Goal: Information Seeking & Learning: Learn about a topic

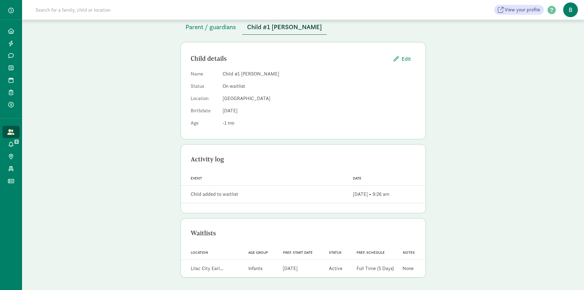
scroll to position [39, 0]
click at [11, 66] on icon at bounding box center [11, 68] width 5 height 6
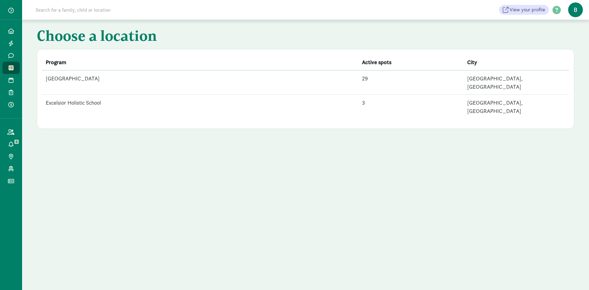
click at [108, 76] on td "[GEOGRAPHIC_DATA]" at bounding box center [200, 82] width 316 height 25
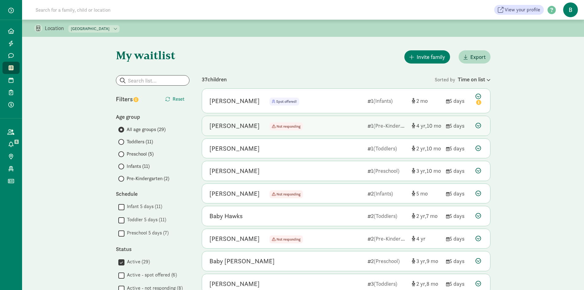
click at [483, 124] on div "Willow Underhill Not responding Not responding 1 (Pre-Kindergarten) 4 10 5 days" at bounding box center [346, 126] width 288 height 20
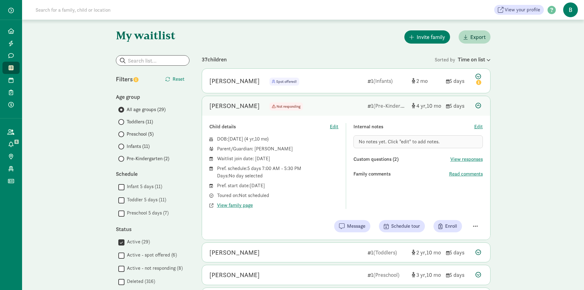
scroll to position [31, 0]
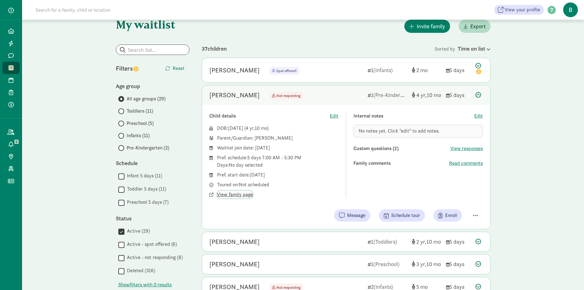
click at [244, 195] on span "View family page" at bounding box center [235, 194] width 36 height 7
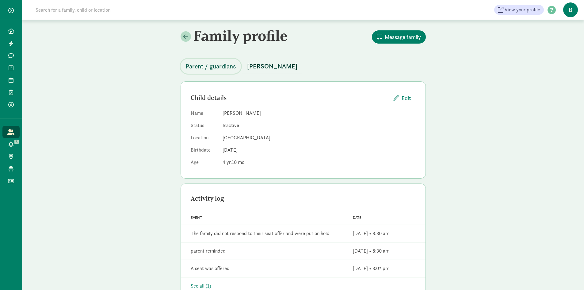
click at [215, 72] on button "Parent / guardians" at bounding box center [211, 66] width 60 height 15
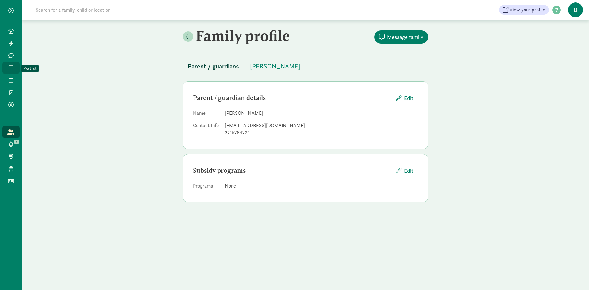
click at [8, 67] on span at bounding box center [10, 68] width 7 height 6
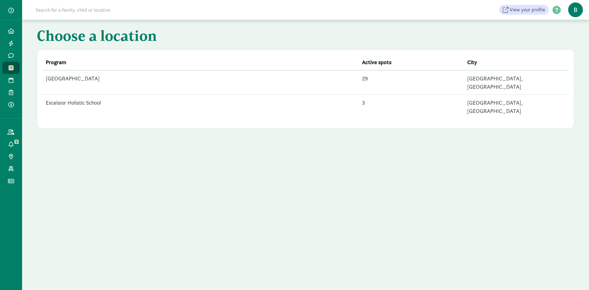
click at [78, 76] on td "[GEOGRAPHIC_DATA]" at bounding box center [200, 82] width 316 height 25
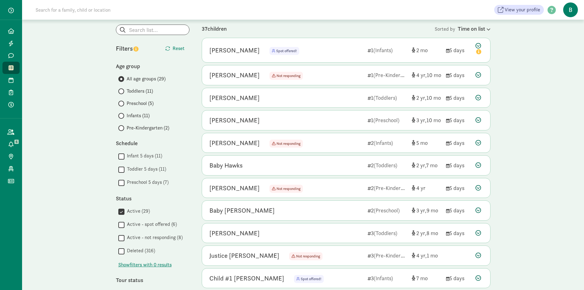
scroll to position [61, 0]
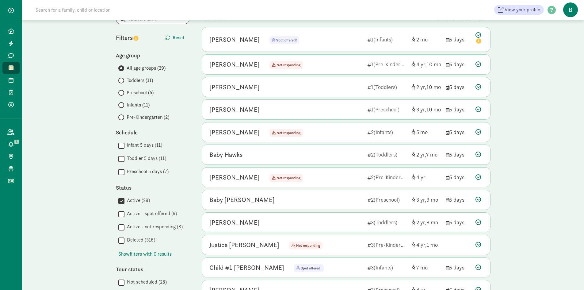
click at [148, 80] on span "Toddlers (11)" at bounding box center [140, 80] width 26 height 7
click at [122, 80] on input "Toddlers (11)" at bounding box center [120, 80] width 4 height 4
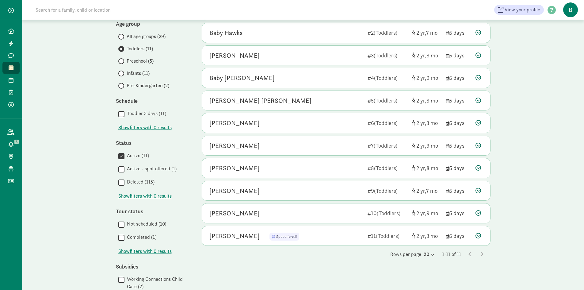
scroll to position [82, 0]
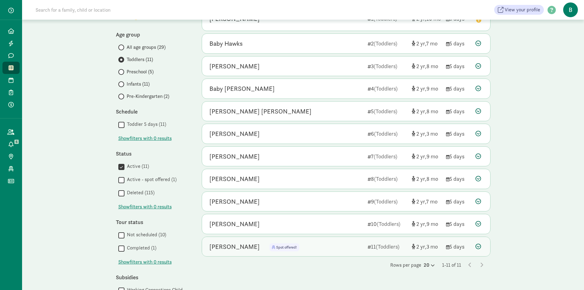
click at [480, 247] on icon at bounding box center [478, 246] width 6 height 6
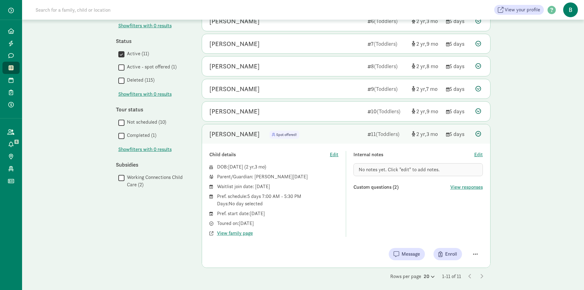
scroll to position [197, 0]
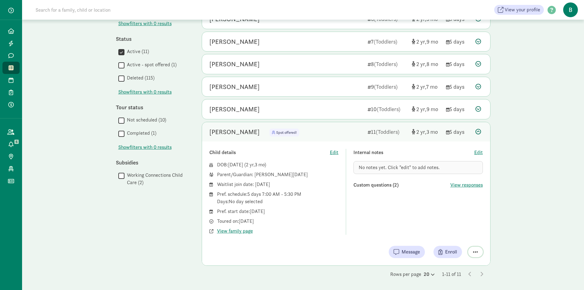
click at [475, 249] on span "button" at bounding box center [475, 252] width 5 height 6
click at [524, 227] on div "Location Lilac City Early Learning Center Excelsior Holistic School My waitlist…" at bounding box center [303, 56] width 562 height 467
click at [483, 273] on icon at bounding box center [481, 273] width 3 height 5
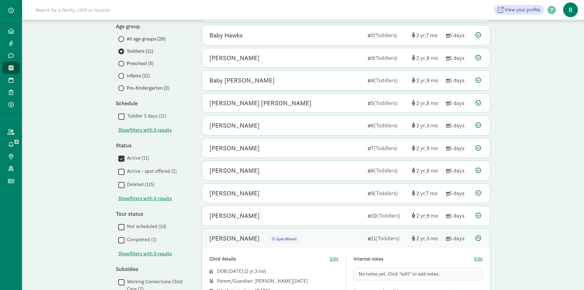
scroll to position [74, 0]
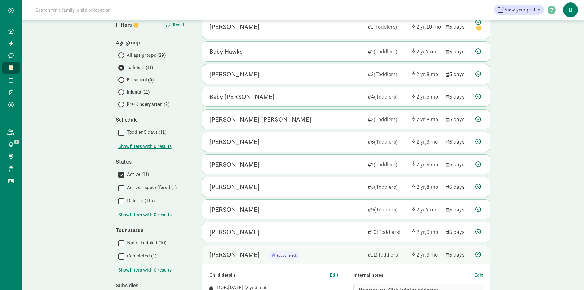
click at [122, 90] on label "Infants (11)" at bounding box center [153, 91] width 71 height 7
click at [121, 91] on input "Infants (11)" at bounding box center [120, 92] width 4 height 4
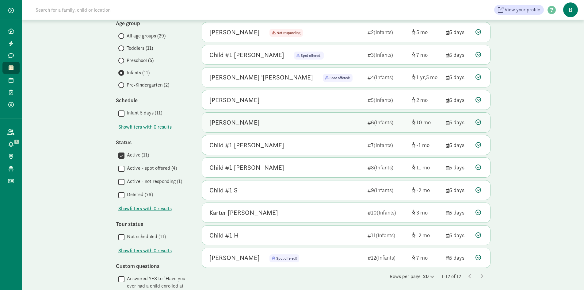
scroll to position [92, 0]
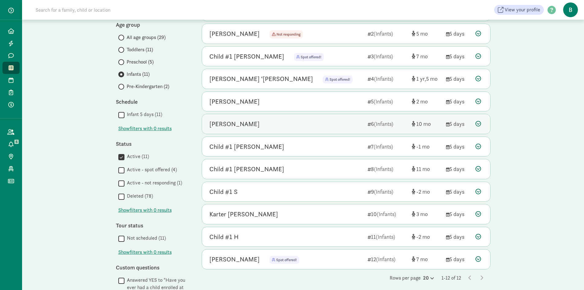
click at [477, 121] on icon at bounding box center [478, 124] width 6 height 6
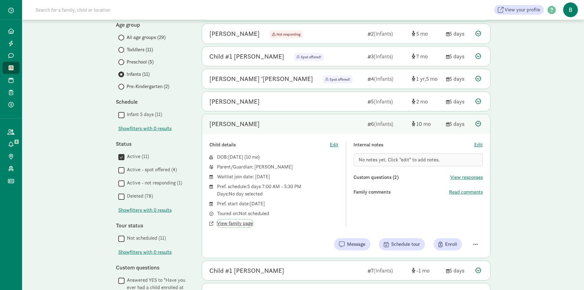
click at [238, 224] on span "View family page" at bounding box center [235, 222] width 36 height 7
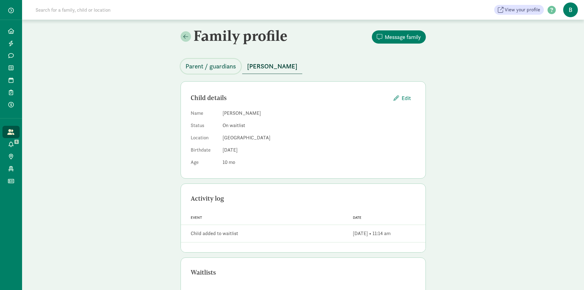
click at [226, 68] on span "Parent / guardians" at bounding box center [210, 66] width 51 height 10
click at [12, 66] on icon at bounding box center [11, 68] width 5 height 6
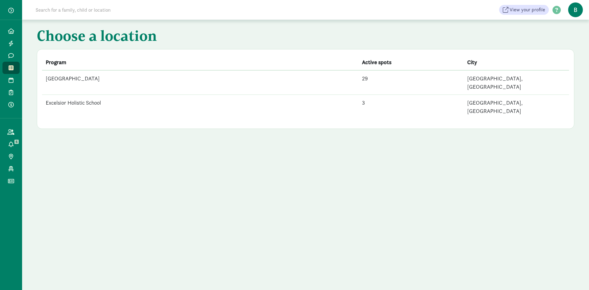
click at [171, 74] on td "[GEOGRAPHIC_DATA]" at bounding box center [200, 82] width 316 height 25
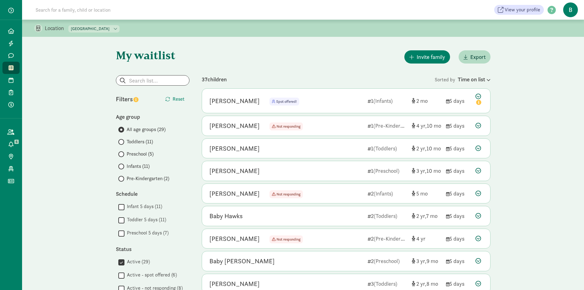
click at [139, 140] on span "Toddlers (11)" at bounding box center [140, 141] width 26 height 7
click at [122, 140] on input "Toddlers (11)" at bounding box center [120, 142] width 4 height 4
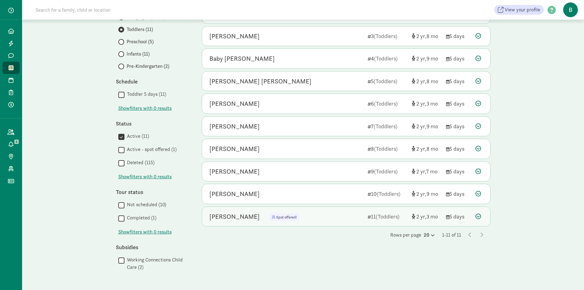
scroll to position [113, 0]
click at [481, 234] on icon at bounding box center [481, 233] width 3 height 5
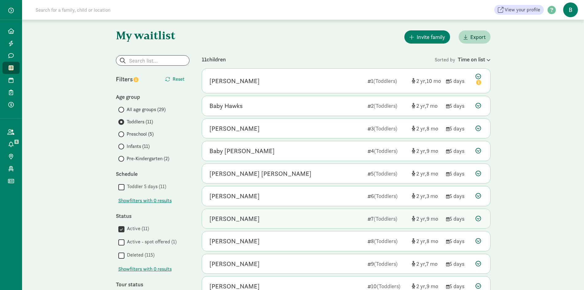
scroll to position [31, 0]
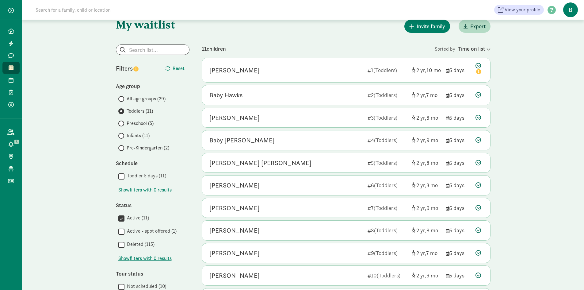
click at [125, 134] on label "Infants (11)" at bounding box center [153, 135] width 71 height 7
click at [122, 134] on input "Infants (11)" at bounding box center [120, 136] width 4 height 4
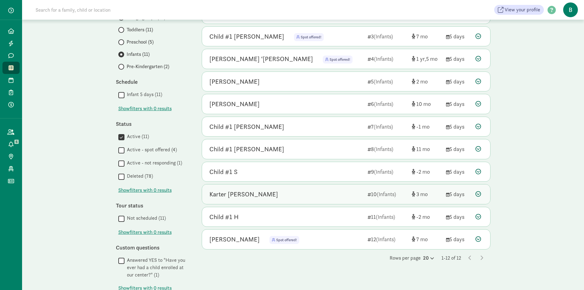
scroll to position [123, 0]
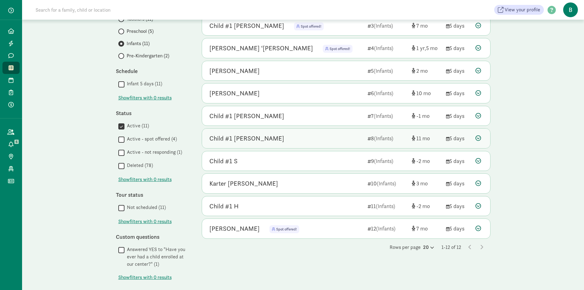
click at [479, 140] on icon at bounding box center [478, 138] width 6 height 6
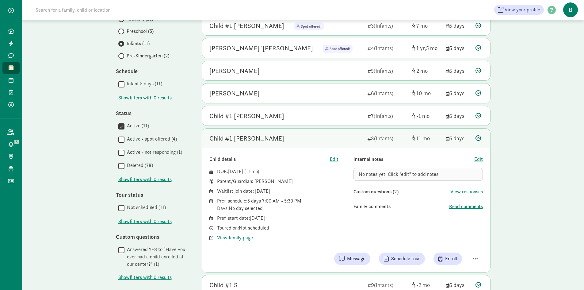
click at [10, 66] on icon at bounding box center [11, 68] width 5 height 6
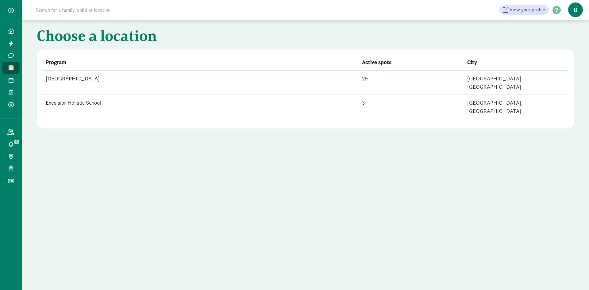
click at [99, 96] on td "Excelsior Holistic School" at bounding box center [200, 107] width 316 height 24
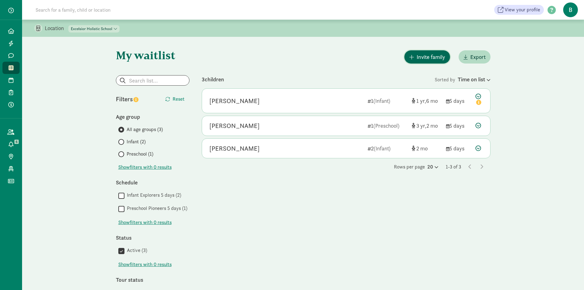
click at [424, 57] on span "Invite family" at bounding box center [431, 57] width 29 height 8
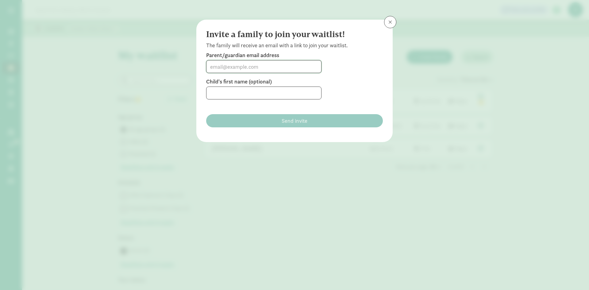
click at [295, 69] on input at bounding box center [263, 66] width 115 height 12
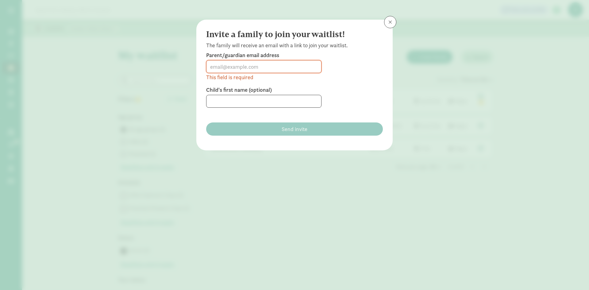
click at [382, 23] on div "Invite a family to join your waitlist! The family will receive an email with a …" at bounding box center [294, 69] width 196 height 98
click at [390, 24] on span at bounding box center [390, 22] width 4 height 5
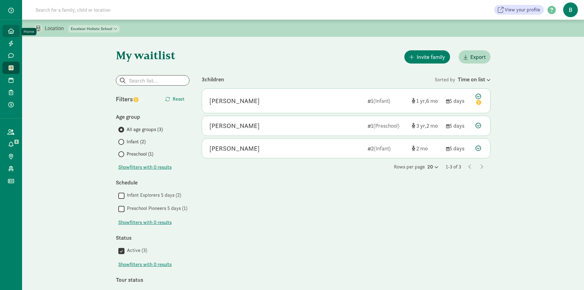
click at [12, 30] on icon at bounding box center [11, 31] width 6 height 6
